Goal: Task Accomplishment & Management: Manage account settings

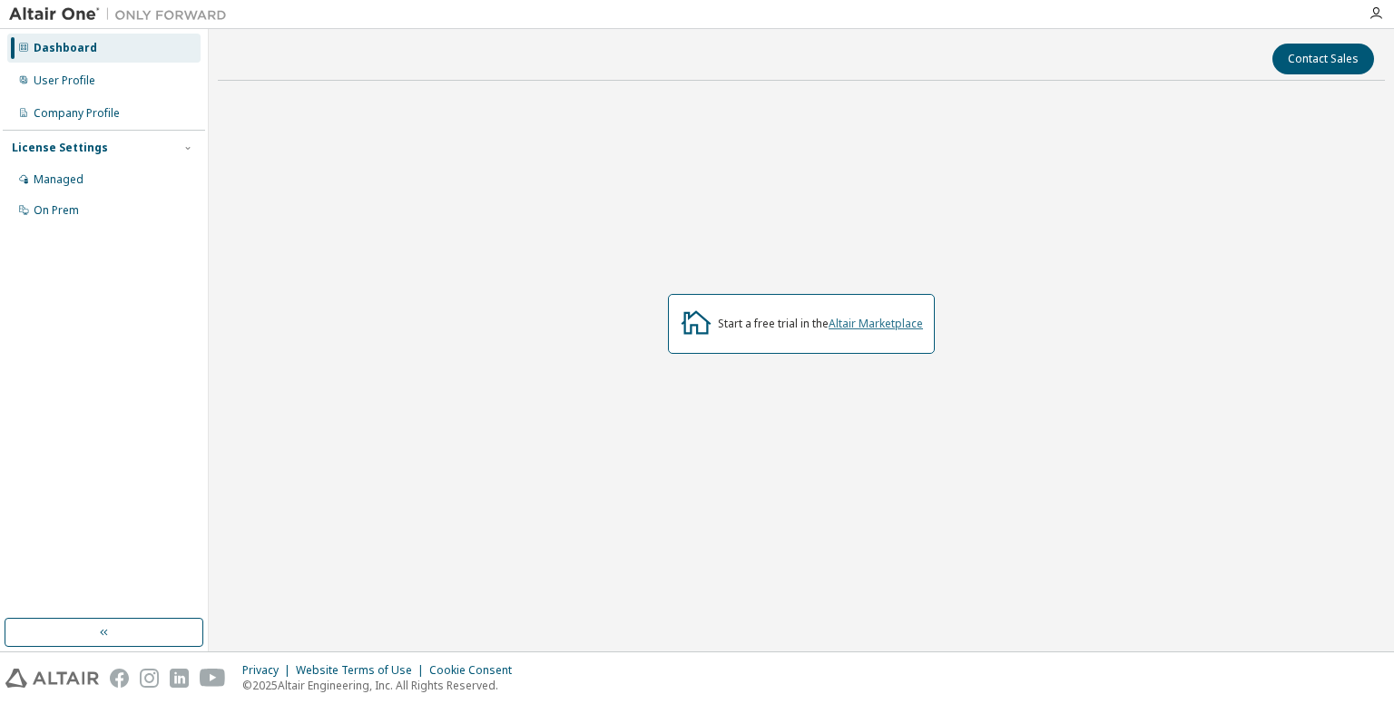
click at [873, 326] on link "Altair Marketplace" at bounding box center [876, 323] width 94 height 15
click at [108, 177] on div "Managed" at bounding box center [103, 179] width 193 height 29
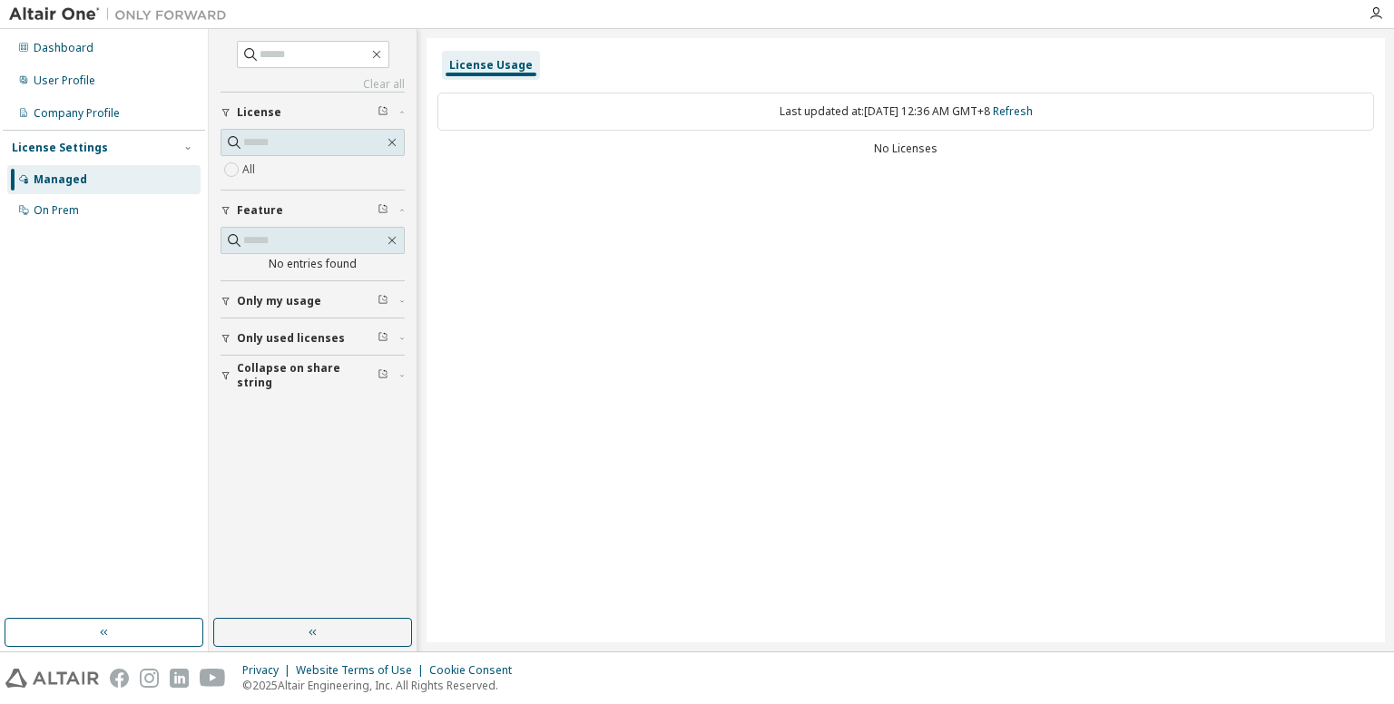
click at [886, 114] on div "Last updated at: Mon 2025-10-13 12:36 AM GMT+8 Refresh" at bounding box center [906, 112] width 937 height 38
click at [668, 230] on div "License Usage Last updated at: Mon 2025-10-13 12:36 AM GMT+8 Refresh No Licenses" at bounding box center [906, 340] width 959 height 605
click at [1376, 14] on icon "button" at bounding box center [1376, 13] width 15 height 15
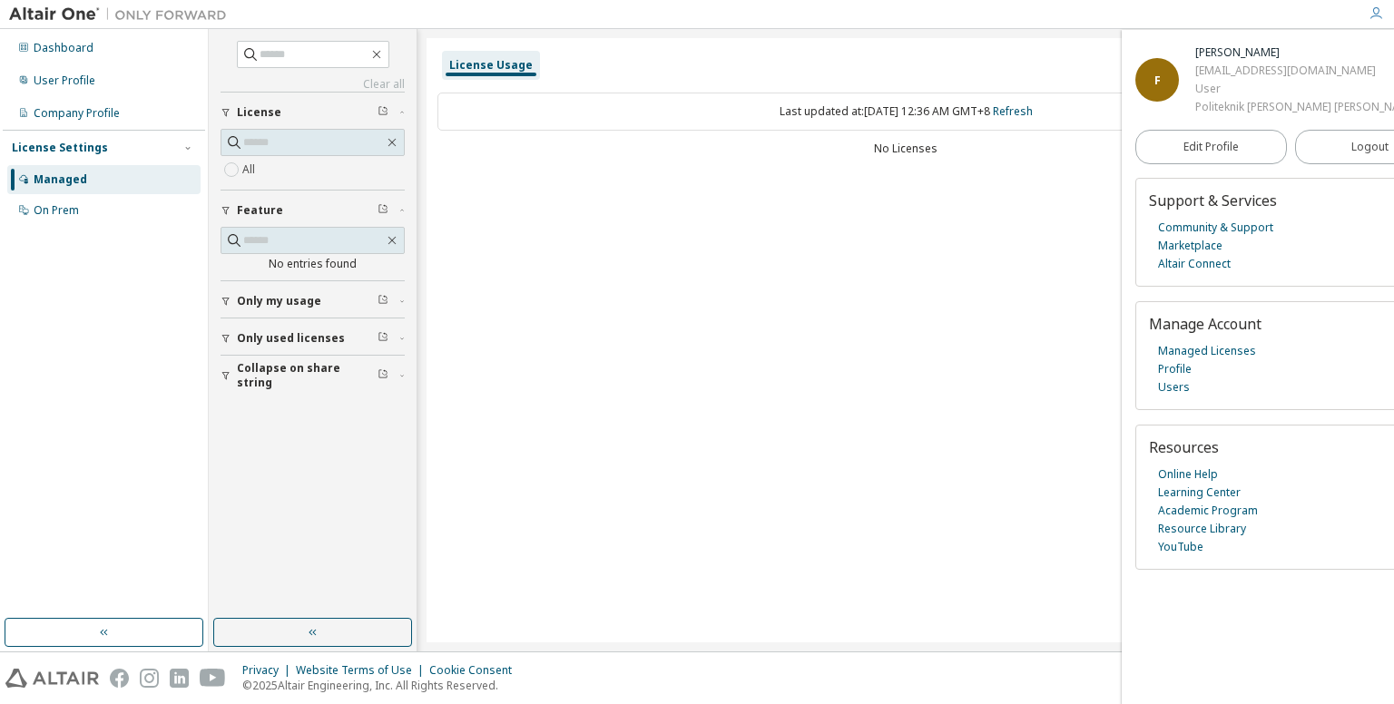
click at [1379, 15] on icon "button" at bounding box center [1376, 13] width 15 height 15
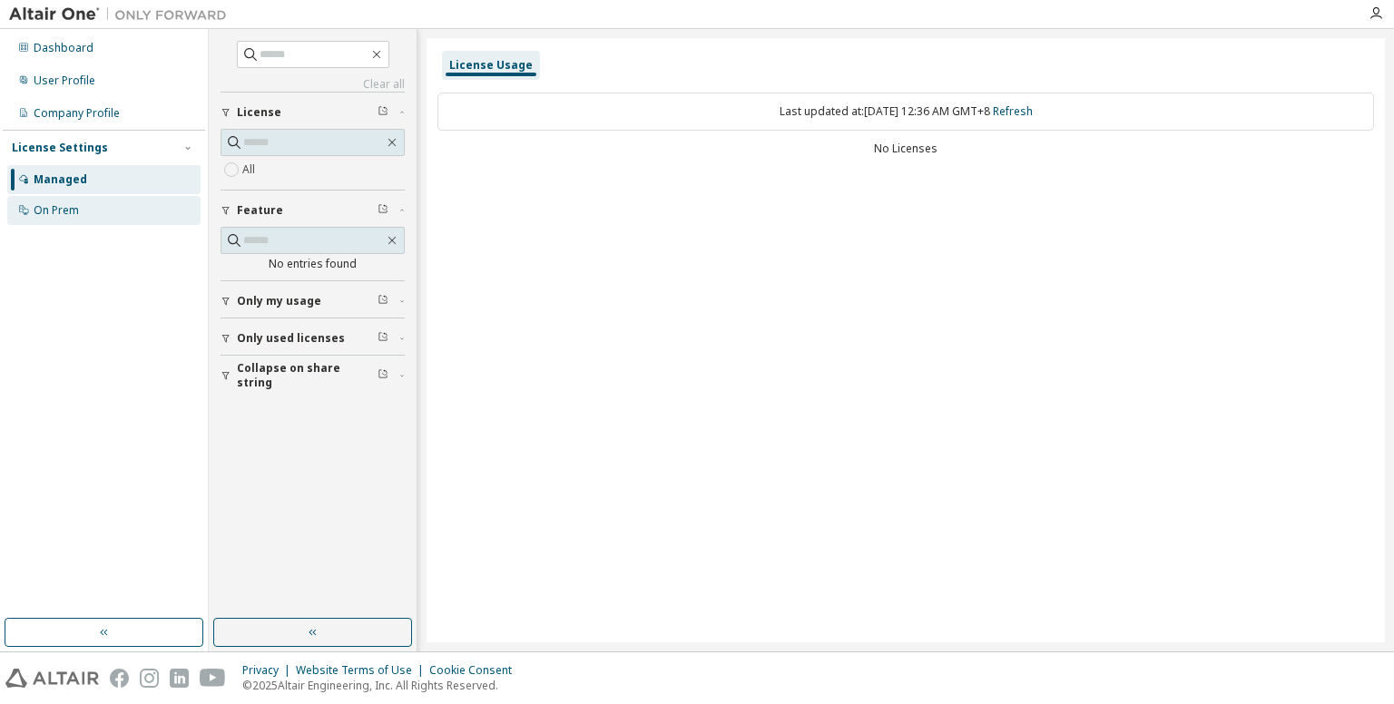
click at [140, 208] on div "On Prem" at bounding box center [103, 210] width 193 height 29
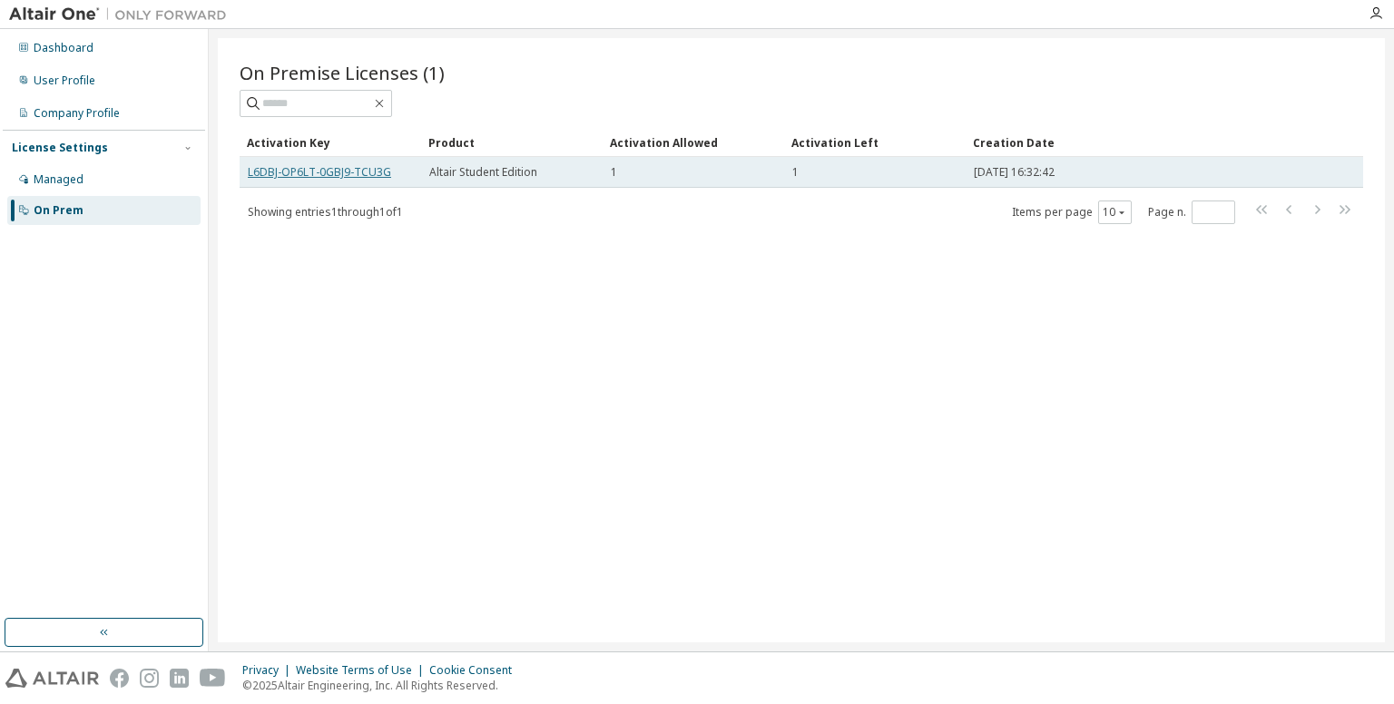
click at [367, 172] on link "L6DBJ-OP6LT-0GBJ9-TCU3G" at bounding box center [319, 171] width 143 height 15
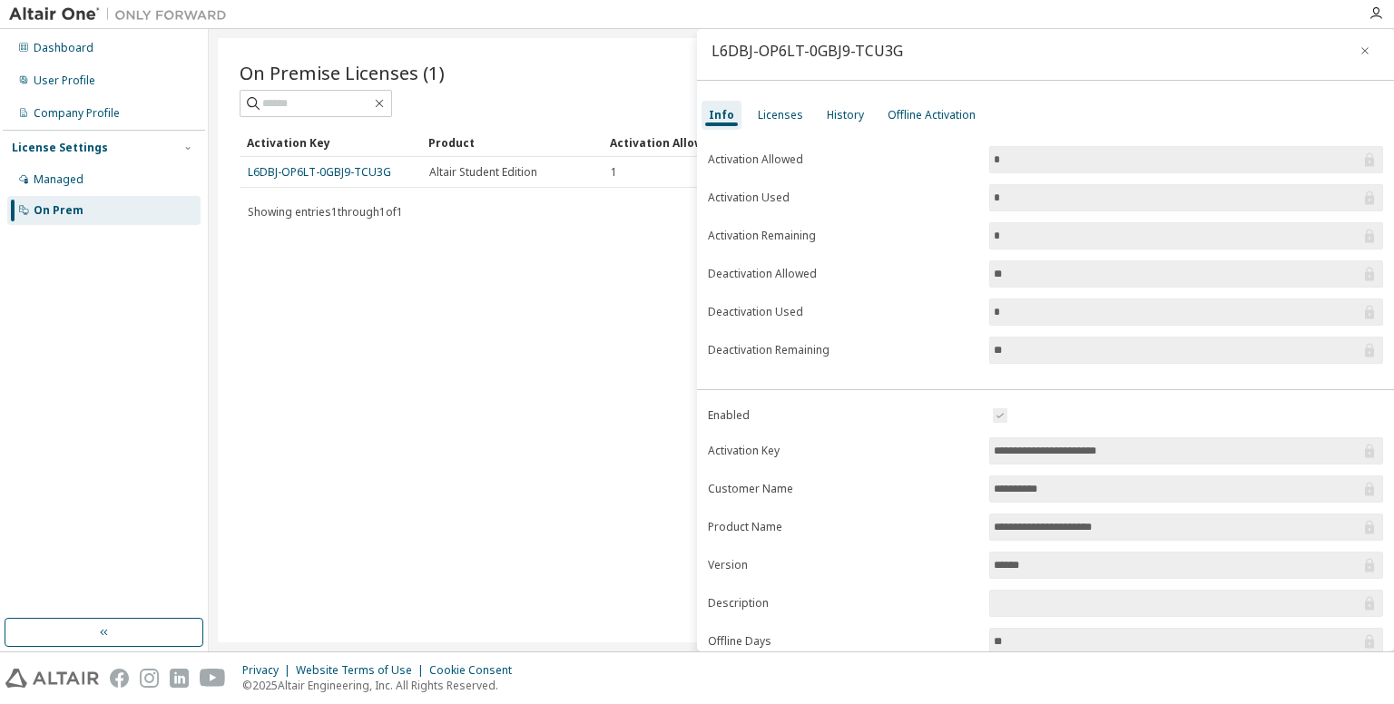
scroll to position [5, 0]
click at [1359, 52] on icon "button" at bounding box center [1365, 52] width 13 height 15
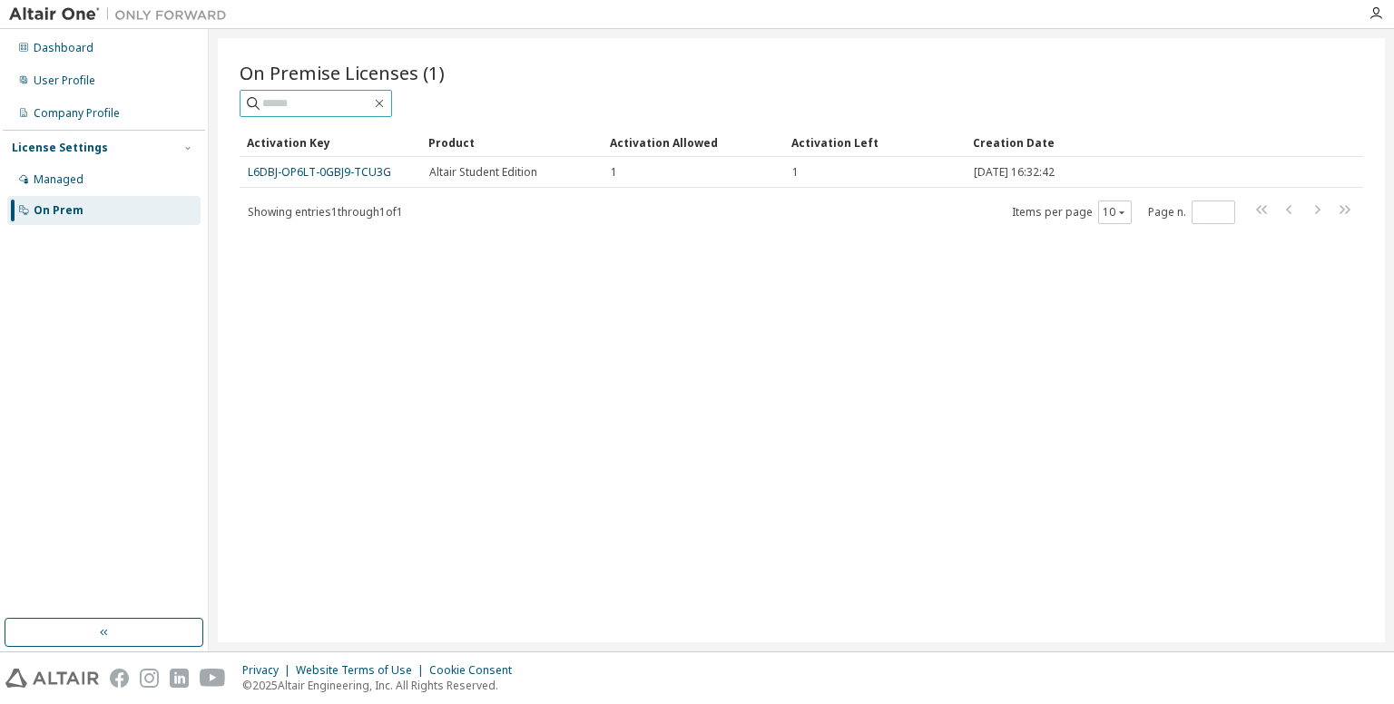
click at [346, 101] on input "text" at bounding box center [316, 103] width 109 height 18
paste input "**********"
type input "**********"
click at [387, 99] on icon "button" at bounding box center [379, 103] width 15 height 15
click at [78, 34] on div "Dashboard" at bounding box center [103, 48] width 193 height 29
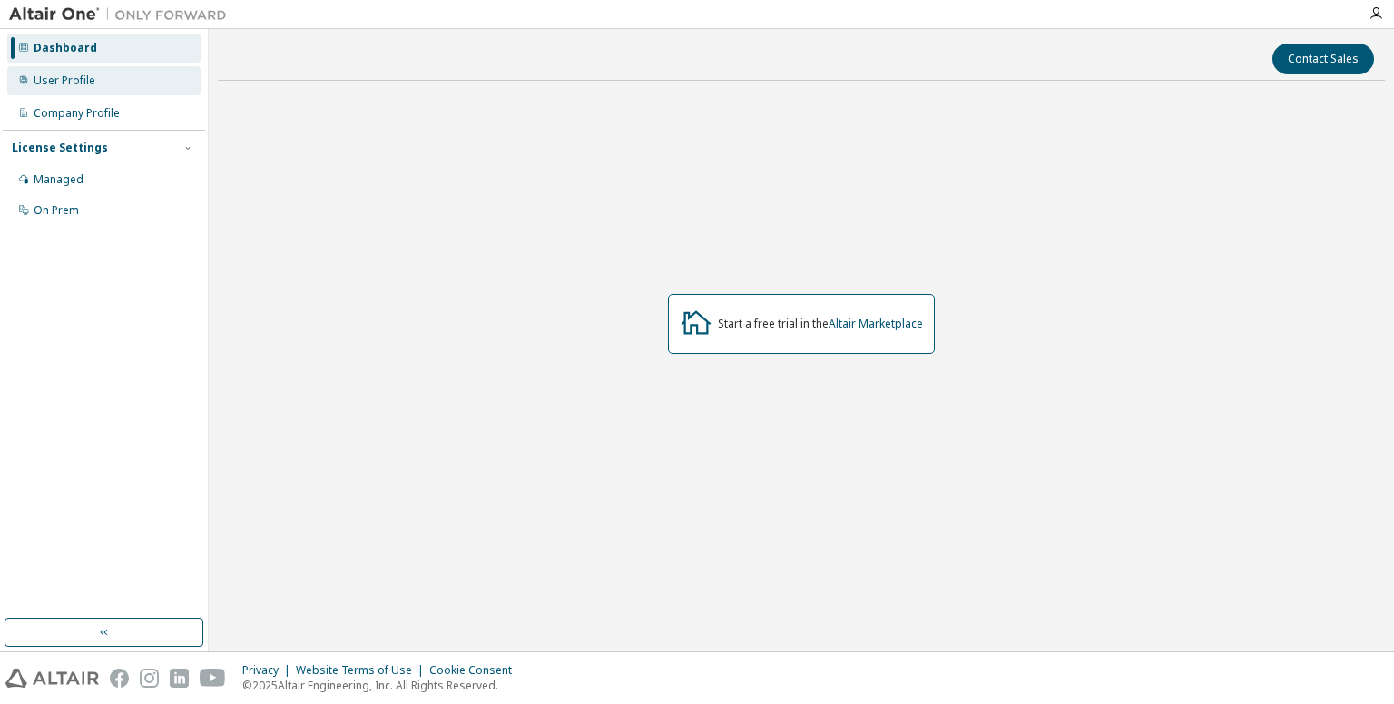
click at [98, 74] on div "User Profile" at bounding box center [103, 80] width 193 height 29
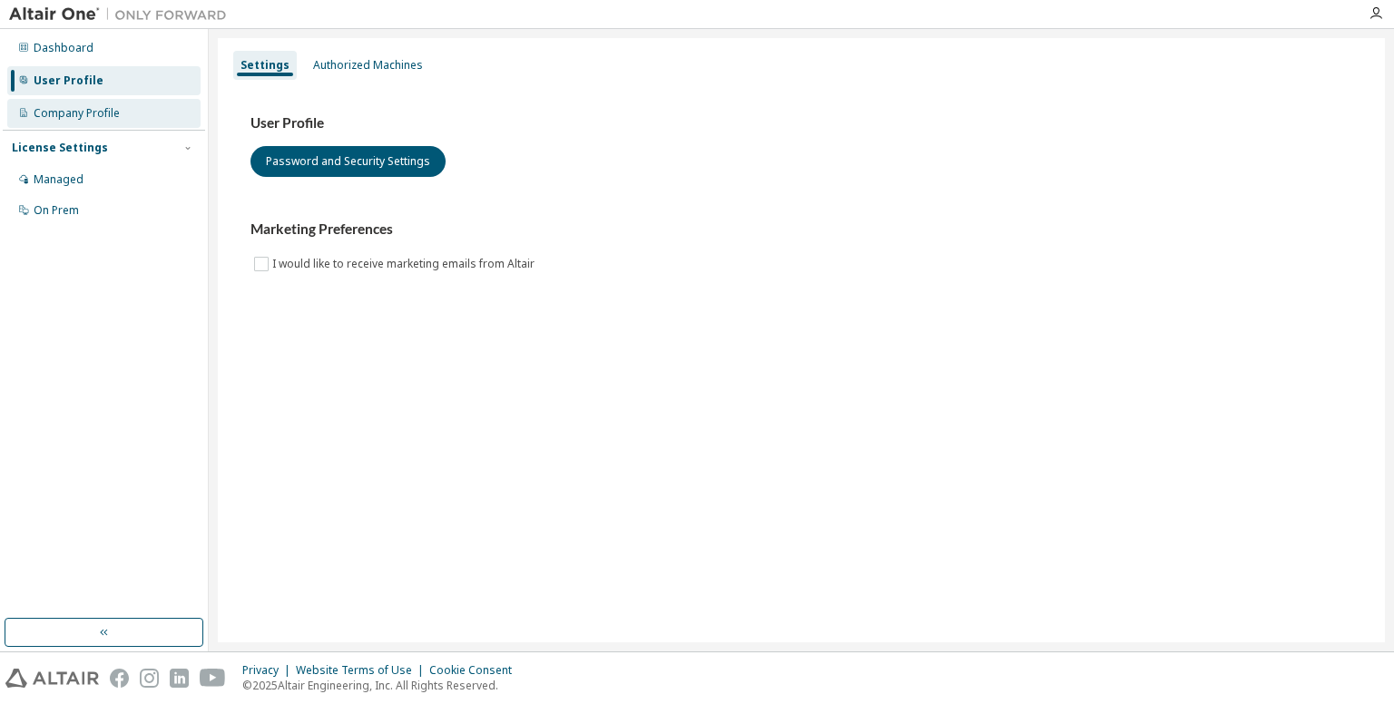
click at [111, 110] on div "Company Profile" at bounding box center [77, 113] width 86 height 15
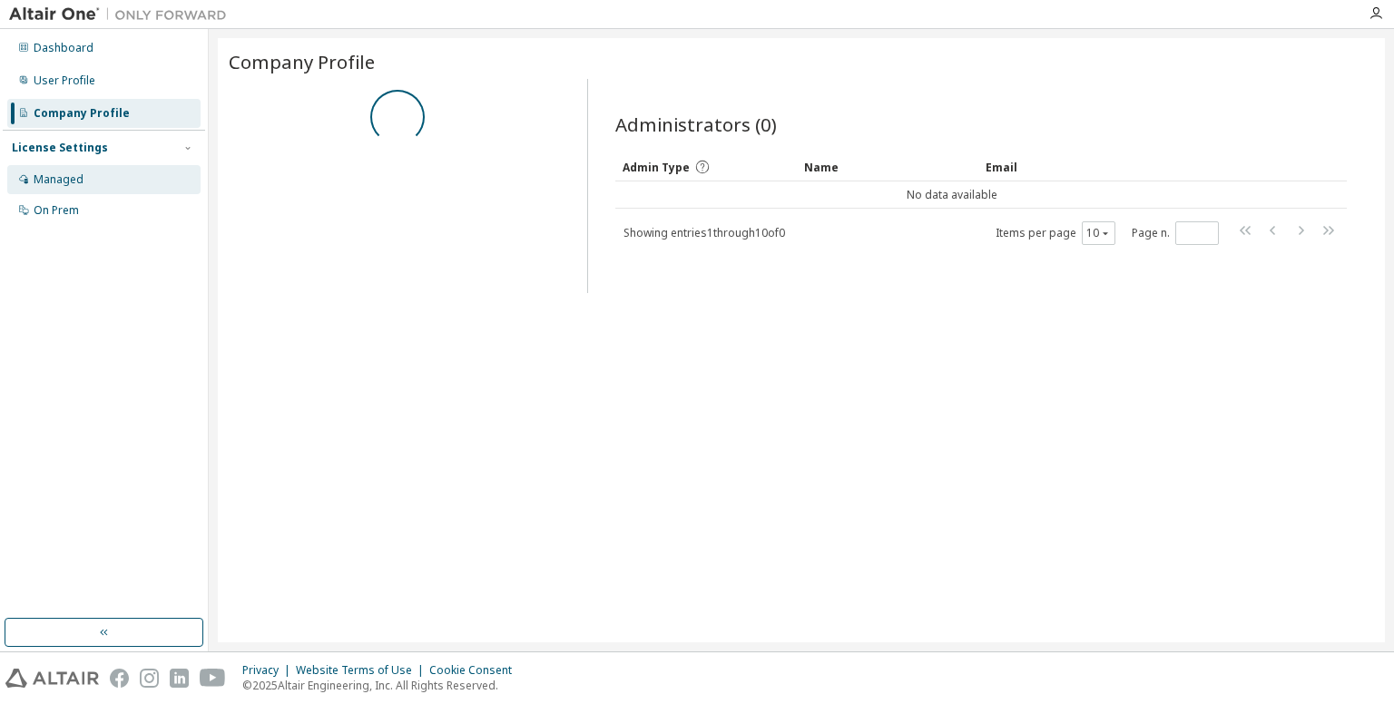
click at [125, 182] on div "Managed" at bounding box center [103, 179] width 193 height 29
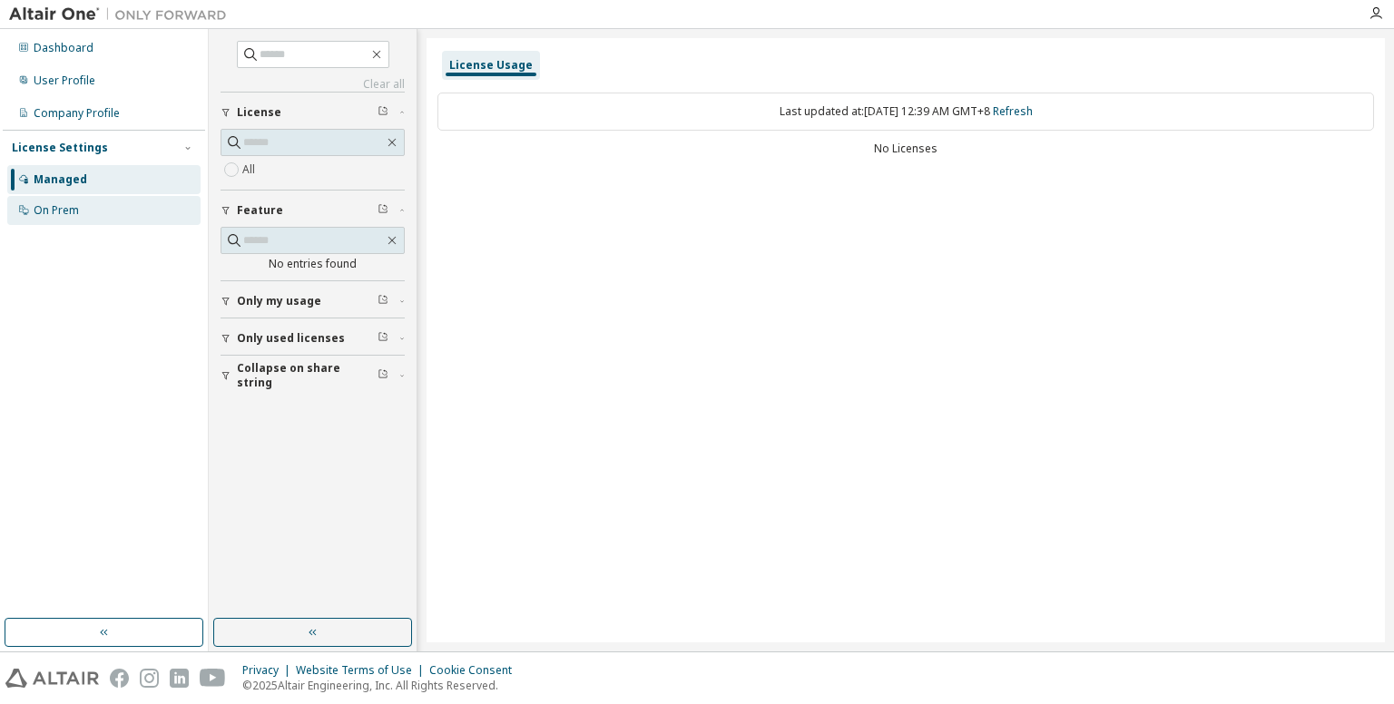
click at [131, 213] on div "On Prem" at bounding box center [103, 210] width 193 height 29
